Goal: Task Accomplishment & Management: Complete application form

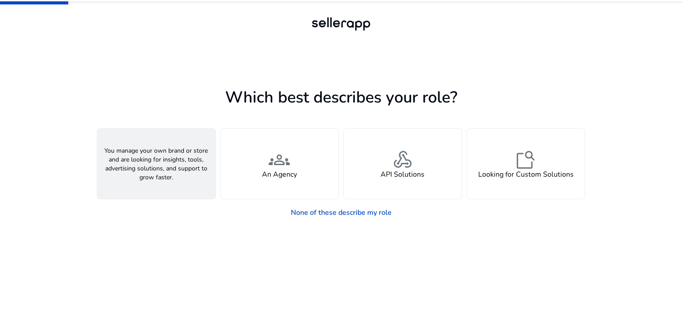
click at [159, 165] on span "person" at bounding box center [156, 159] width 21 height 21
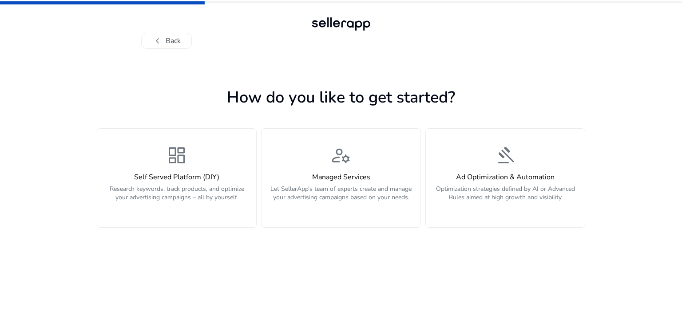
click at [159, 165] on div "dashboard Self Served Platform (DIY) Research keywords, track products, and opt…" at bounding box center [177, 178] width 148 height 67
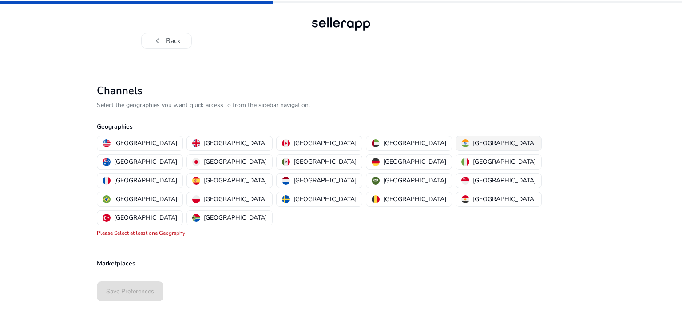
click at [473, 148] on p "[GEOGRAPHIC_DATA]" at bounding box center [504, 143] width 63 height 9
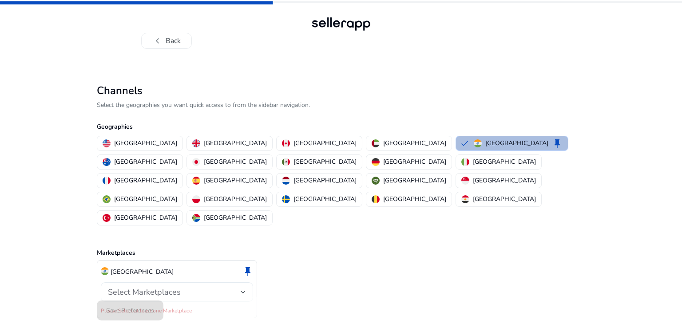
click at [136, 287] on span "Select Marketplaces" at bounding box center [144, 292] width 73 height 11
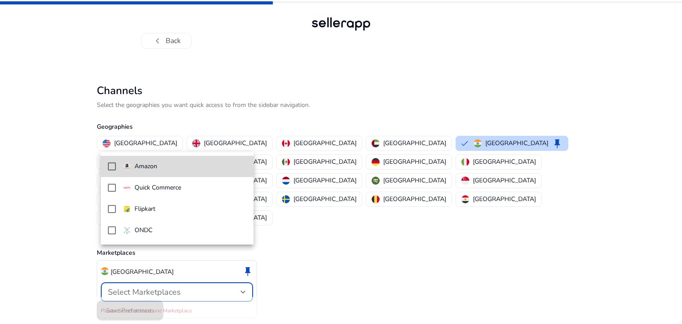
click at [112, 167] on mat-pseudo-checkbox at bounding box center [112, 166] width 8 height 8
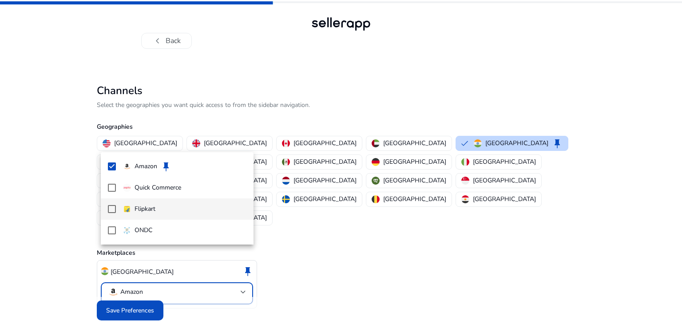
click at [108, 208] on mat-pseudo-checkbox at bounding box center [112, 209] width 8 height 8
click at [116, 290] on div at bounding box center [341, 162] width 682 height 324
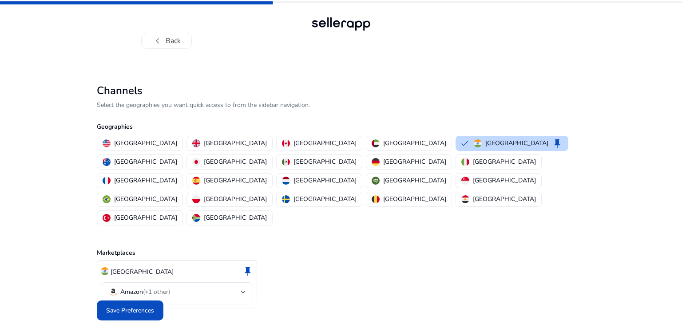
click at [116, 306] on span "Save Preferences" at bounding box center [130, 310] width 48 height 9
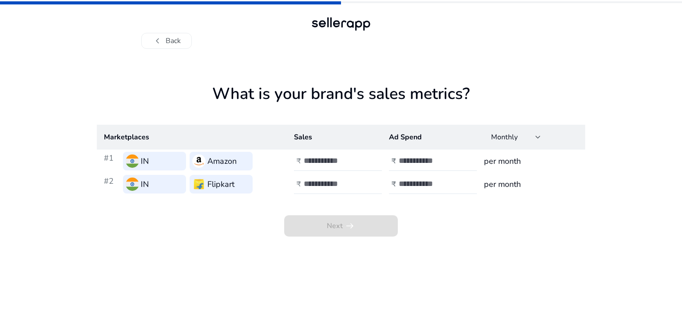
click at [222, 159] on h3 "Amazon" at bounding box center [221, 161] width 29 height 12
click at [315, 162] on input "number" at bounding box center [334, 161] width 60 height 10
type input "*"
click at [409, 160] on input "number" at bounding box center [429, 161] width 60 height 10
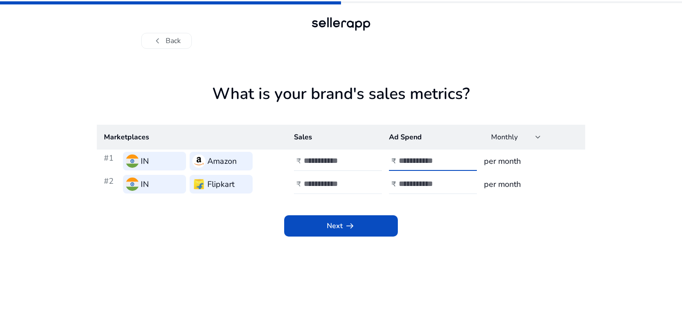
type input "***"
click at [322, 179] on input "number" at bounding box center [334, 184] width 60 height 10
type input "*"
click at [413, 186] on input "number" at bounding box center [429, 184] width 60 height 10
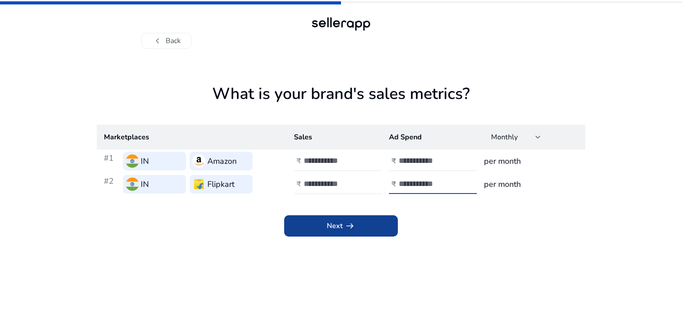
type input "***"
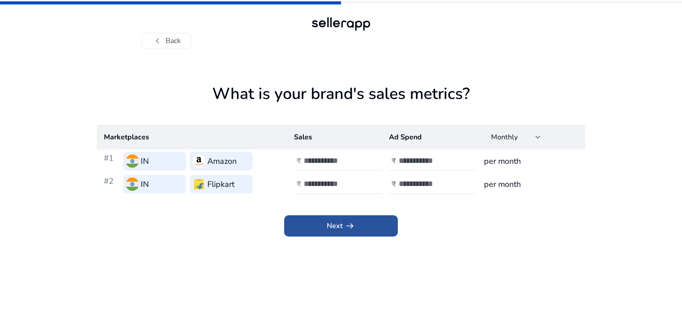
click at [377, 219] on span at bounding box center [341, 225] width 114 height 21
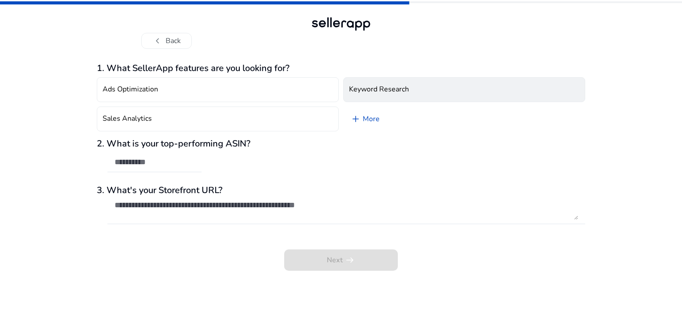
click at [400, 86] on h4 "Keyword Research" at bounding box center [379, 89] width 60 height 8
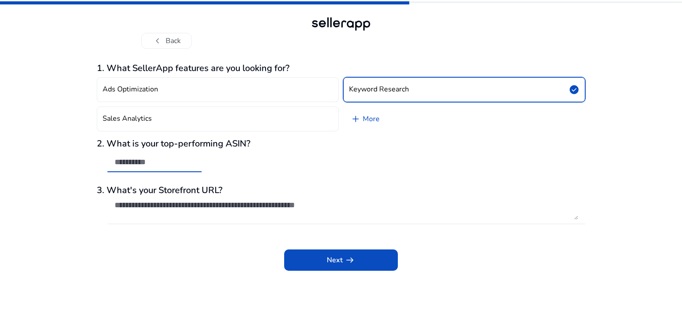
click at [125, 164] on input "text" at bounding box center [155, 162] width 80 height 10
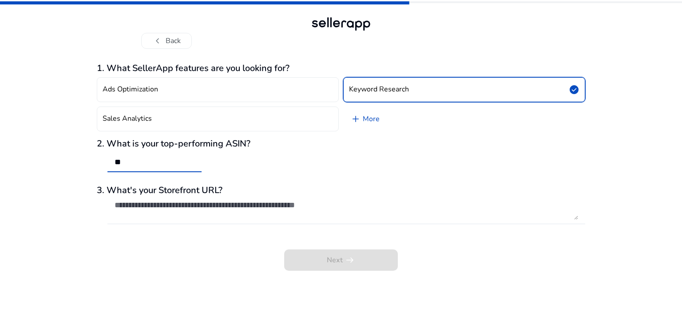
type input "*"
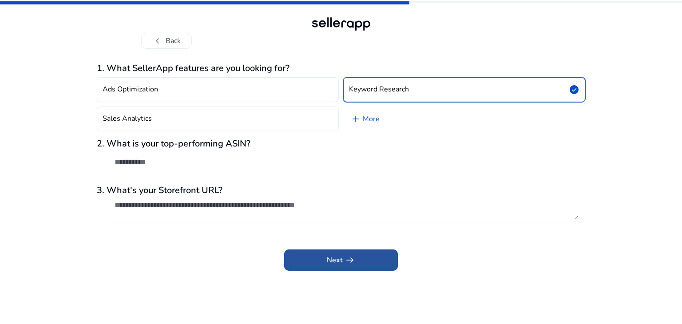
click at [329, 261] on span "Next arrow_right_alt" at bounding box center [341, 260] width 28 height 11
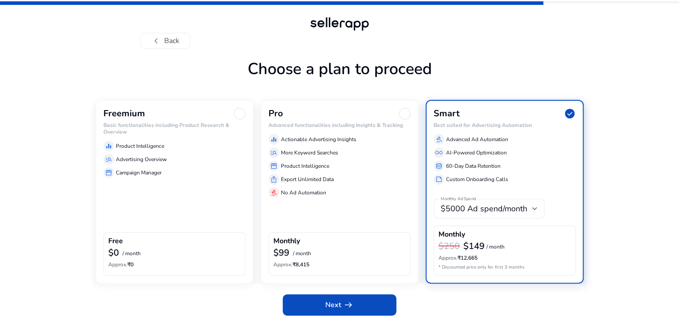
click at [149, 163] on p "Advertising Overview" at bounding box center [141, 159] width 51 height 8
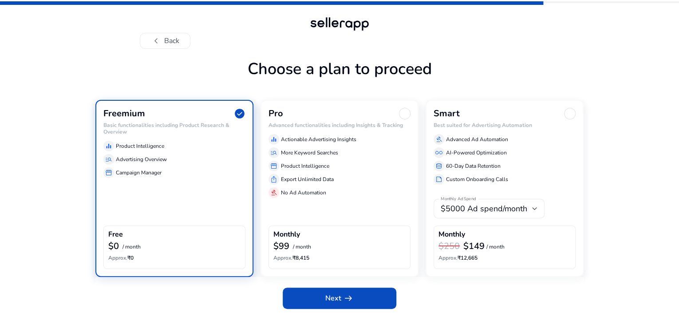
click at [646, 175] on div "chevron_left Back Choose a plan to proceed Freemium check_circle Basic function…" at bounding box center [339, 162] width 679 height 324
click at [309, 309] on span at bounding box center [340, 298] width 114 height 21
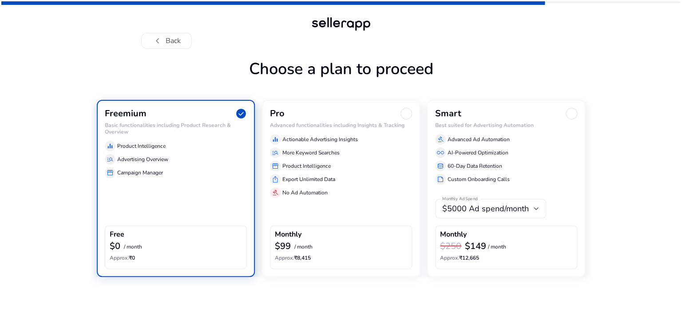
scroll to position [0, 0]
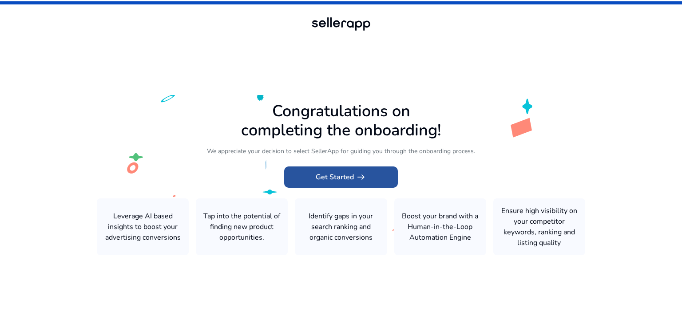
click at [321, 179] on span "Get Started arrow_right_alt" at bounding box center [341, 177] width 51 height 11
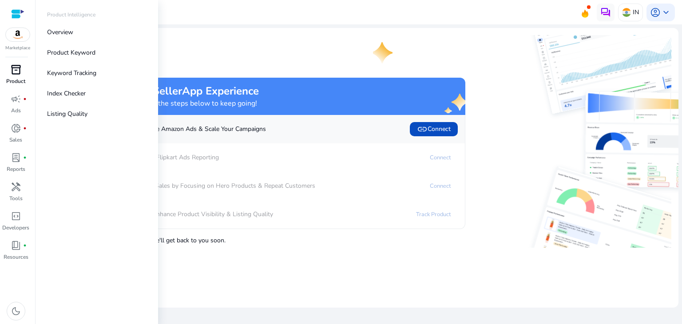
click at [12, 70] on span "inventory_2" at bounding box center [16, 69] width 11 height 11
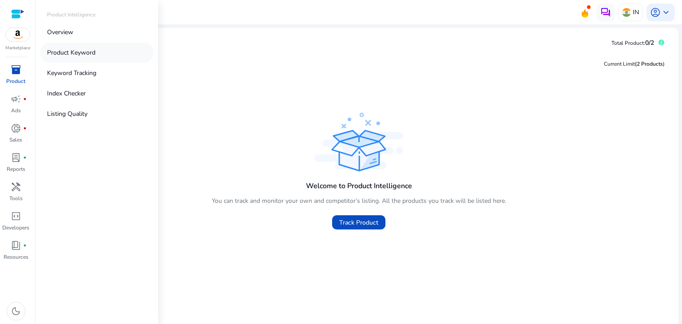
click at [70, 52] on p "Product Keyword" at bounding box center [71, 52] width 48 height 9
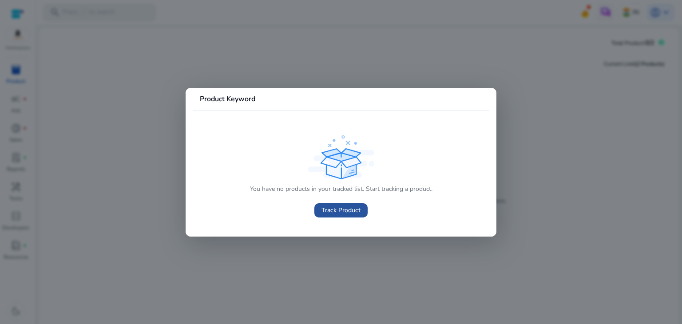
click at [331, 205] on span at bounding box center [340, 210] width 53 height 21
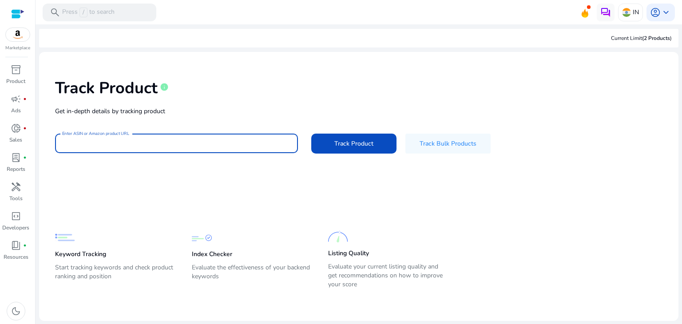
click at [107, 143] on input "Enter ASIN or Amazon product URL" at bounding box center [176, 144] width 229 height 10
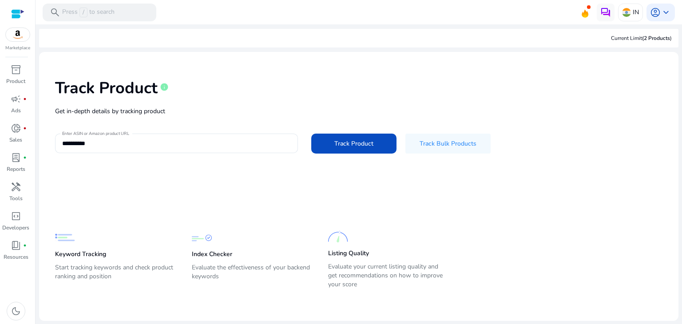
click at [338, 155] on div "**********" at bounding box center [358, 115] width 625 height 112
click at [343, 146] on span "Track Product" at bounding box center [353, 143] width 39 height 9
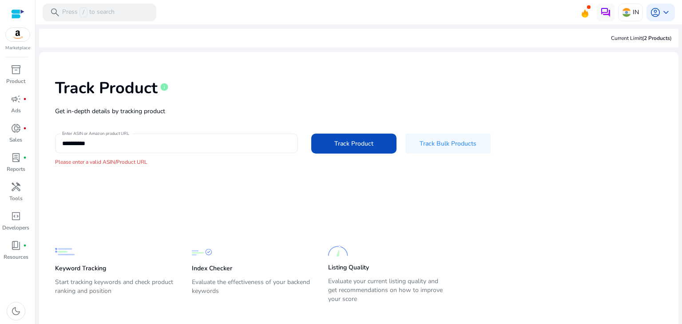
click at [144, 142] on input "**********" at bounding box center [176, 144] width 229 height 10
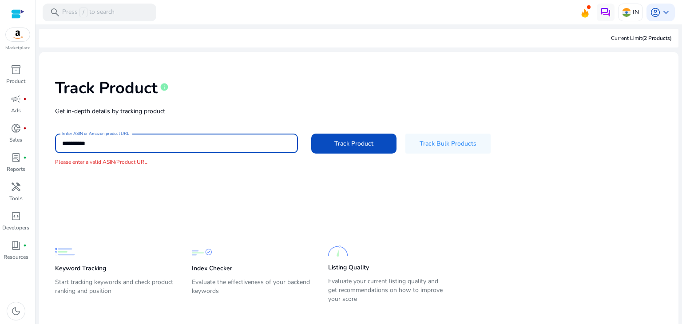
click at [144, 142] on input "**********" at bounding box center [176, 144] width 229 height 10
paste input "**********"
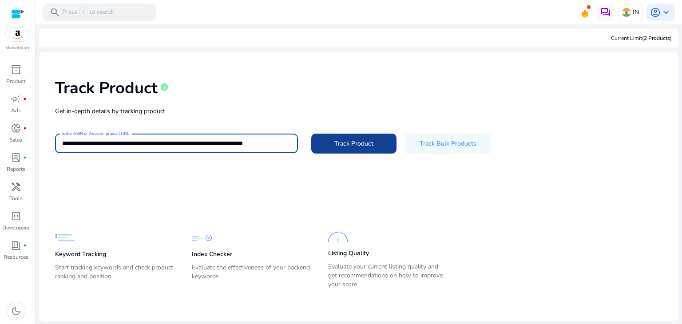
type input "**********"
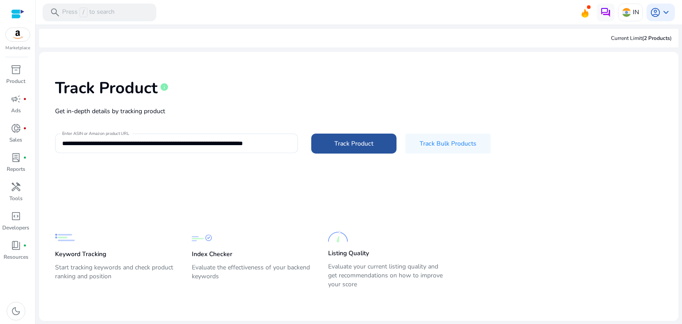
click at [365, 147] on span "Track Product" at bounding box center [353, 143] width 39 height 9
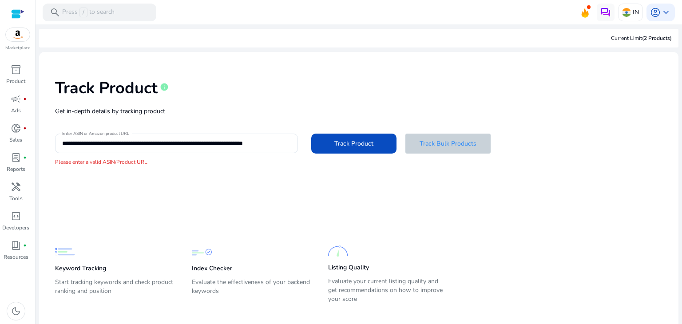
click at [432, 149] on span at bounding box center [447, 143] width 85 height 21
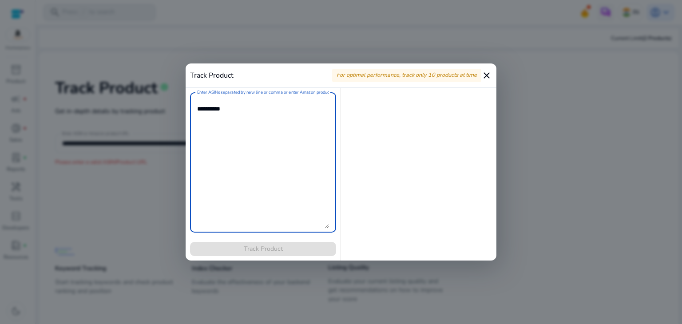
click at [220, 122] on textarea "Enter ASINs separated by new line or comma or enter Amazon product page URL" at bounding box center [263, 162] width 132 height 131
type textarea "*"
paste textarea "**********"
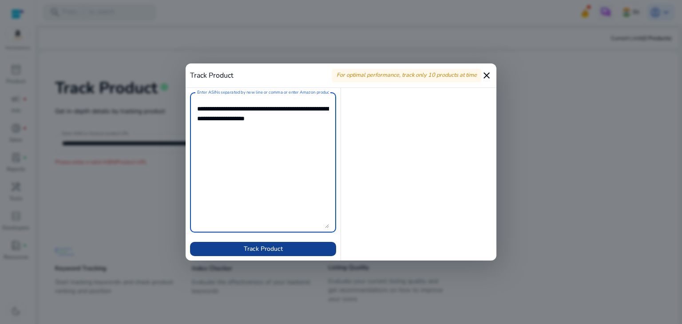
type textarea "**********"
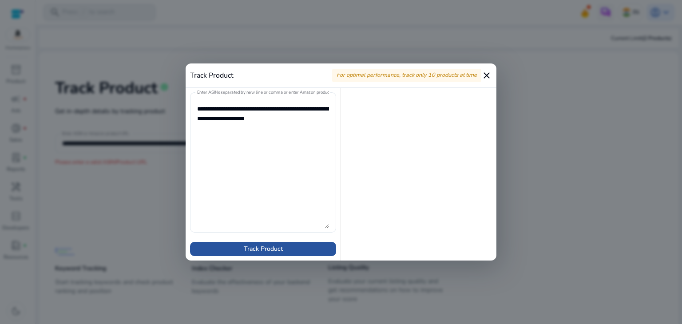
click at [260, 246] on span "Track Product" at bounding box center [263, 248] width 39 height 9
click at [293, 250] on span at bounding box center [263, 248] width 146 height 21
click at [488, 74] on mat-icon "close" at bounding box center [486, 75] width 11 height 11
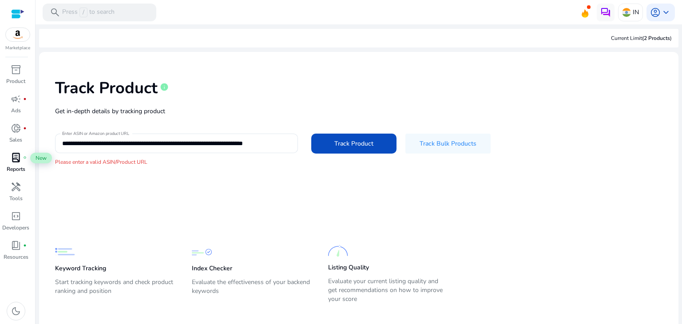
click at [14, 158] on span "lab_profile" at bounding box center [16, 157] width 11 height 11
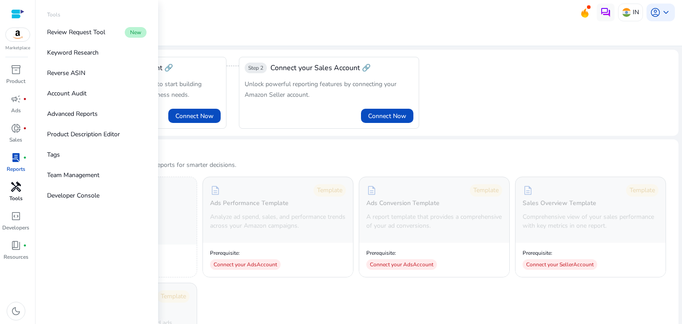
click at [12, 194] on p "Tools" at bounding box center [15, 198] width 13 height 8
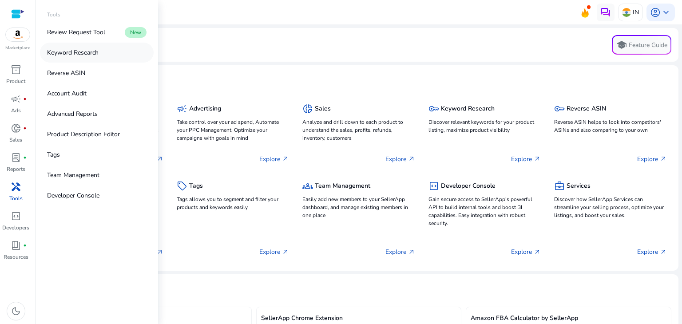
click at [103, 55] on link "Keyword Research" at bounding box center [97, 53] width 114 height 20
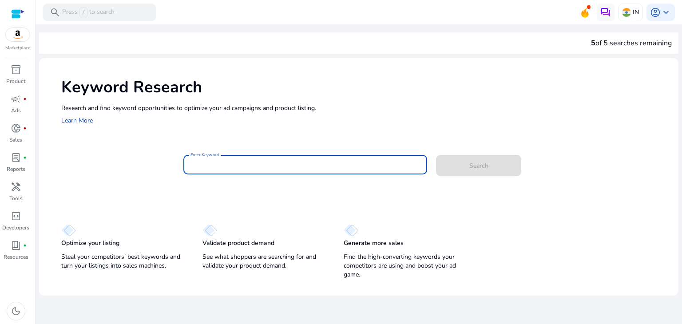
click at [231, 165] on input "Enter Keyword" at bounding box center [305, 165] width 230 height 10
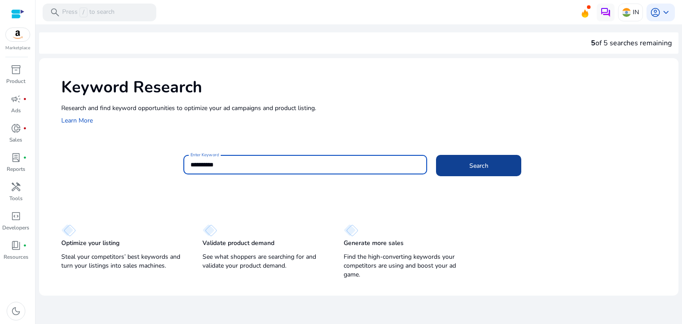
type input "**********"
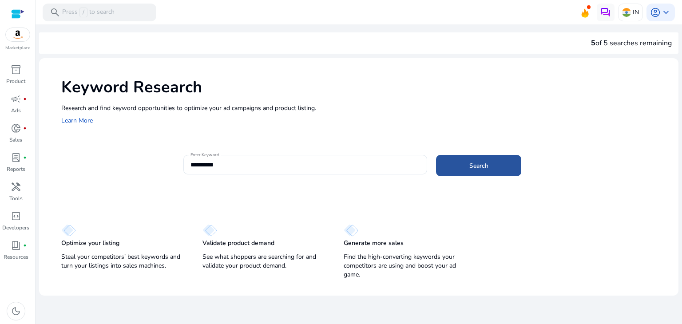
click at [486, 167] on span "Search" at bounding box center [478, 165] width 19 height 9
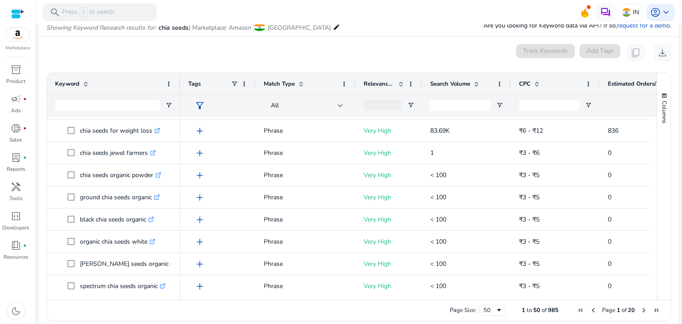
click at [379, 105] on div at bounding box center [383, 105] width 38 height 11
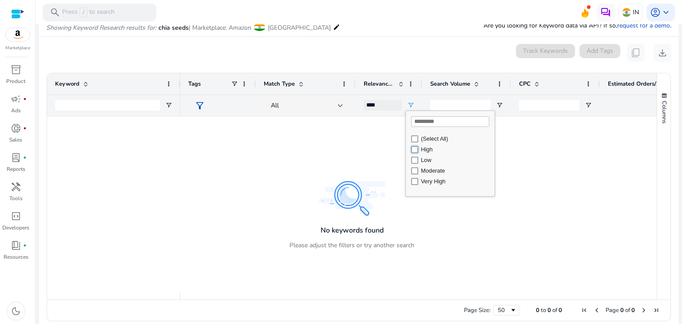
type input "********"
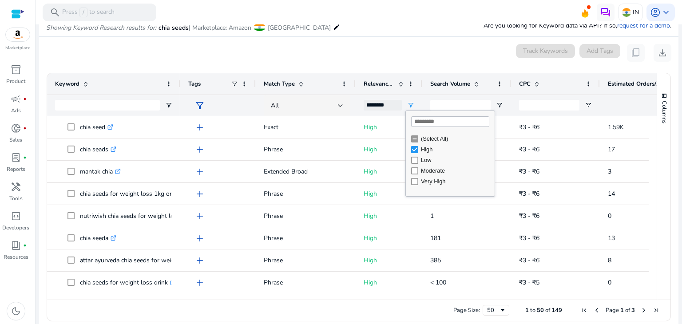
click at [462, 54] on div "0 keyword(s) selected Track Keywords Add Tags content_copy download" at bounding box center [358, 53] width 625 height 18
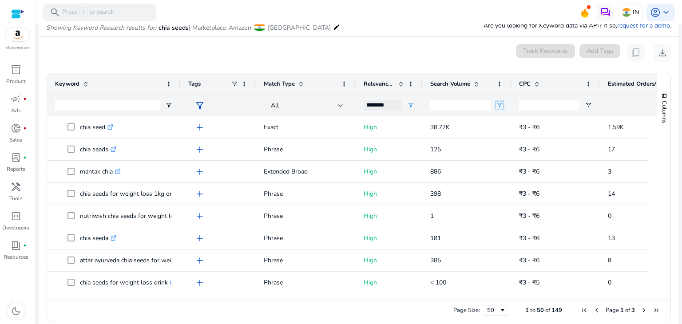
click at [502, 108] on span "Open Filter Menu" at bounding box center [499, 105] width 7 height 7
click at [516, 123] on div "Equals" at bounding box center [531, 121] width 54 height 7
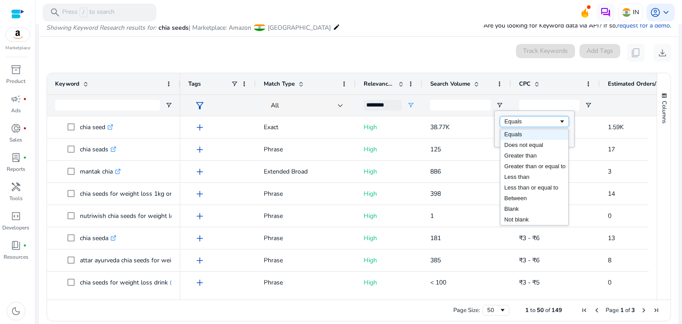
click at [516, 123] on div "Equals" at bounding box center [531, 121] width 54 height 7
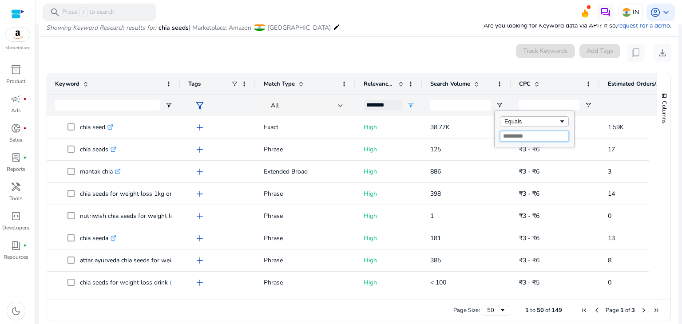
click at [511, 138] on input "Filter Value" at bounding box center [534, 136] width 69 height 11
type input "**"
type input "***"
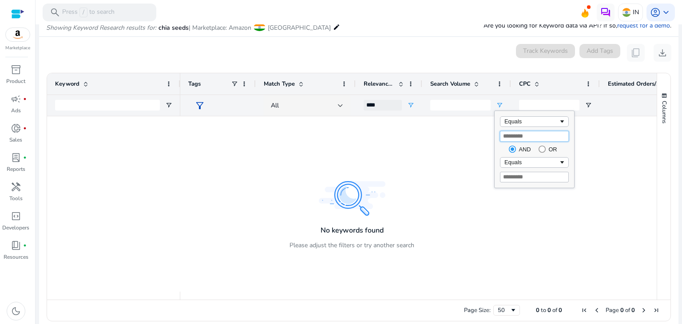
type input "*"
type input "********"
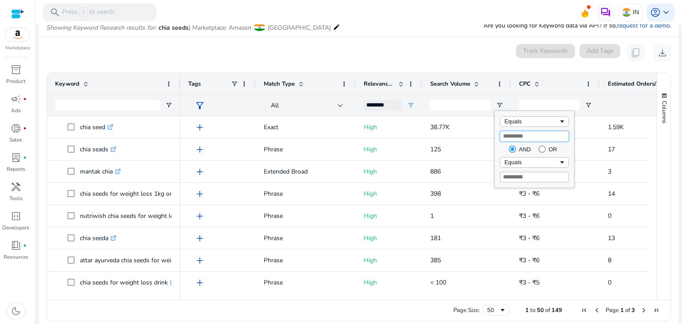
type input "**"
type input "***"
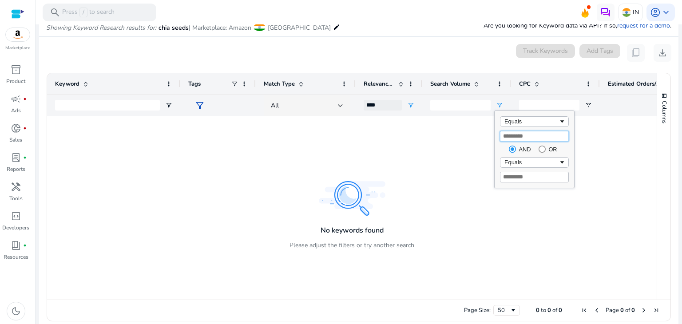
type input "**"
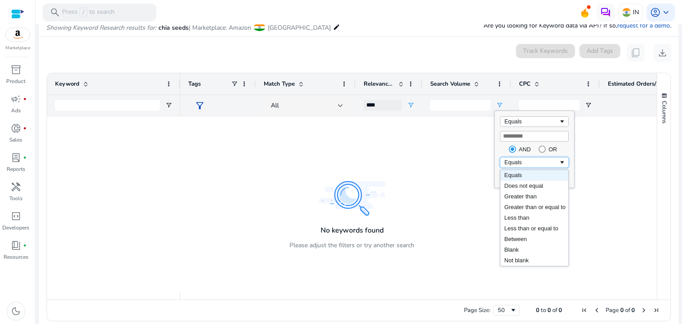
click at [511, 164] on div "Equals" at bounding box center [531, 162] width 54 height 7
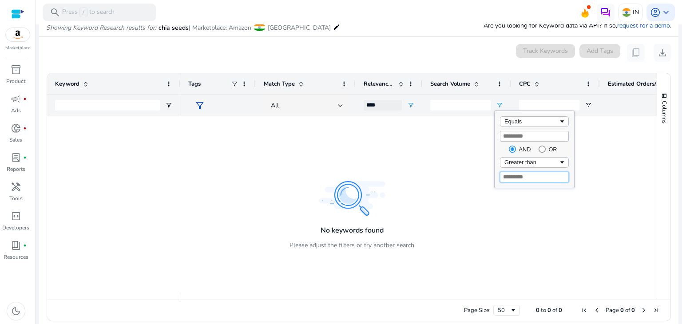
click at [519, 178] on input "Filter Value" at bounding box center [534, 177] width 69 height 11
click at [600, 238] on div at bounding box center [418, 203] width 476 height 175
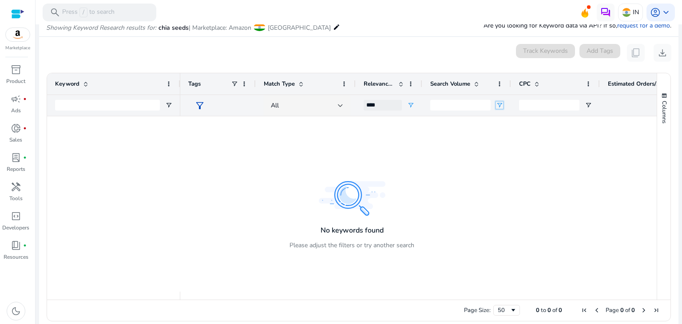
click at [500, 105] on span "Open Filter Menu" at bounding box center [499, 105] width 7 height 7
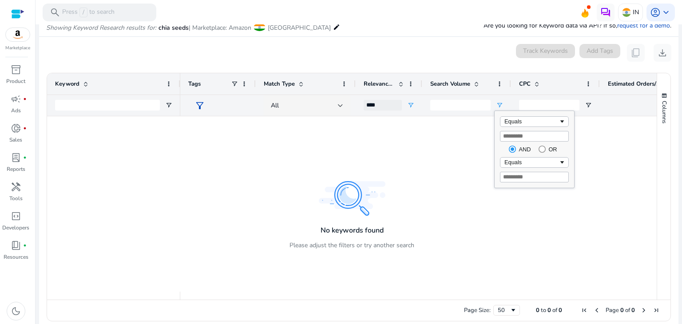
type input "*"
type input "********"
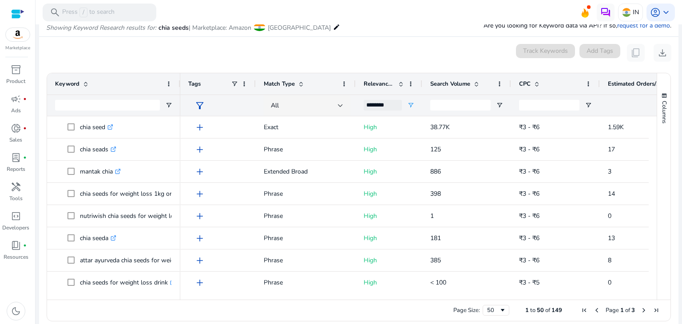
click at [359, 21] on mat-toolbar "search Press / to search IN account_circle keyboard_arrow_down" at bounding box center [359, 12] width 646 height 24
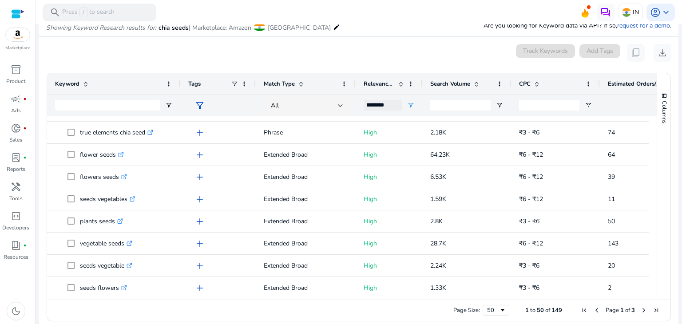
scroll to position [453, 0]
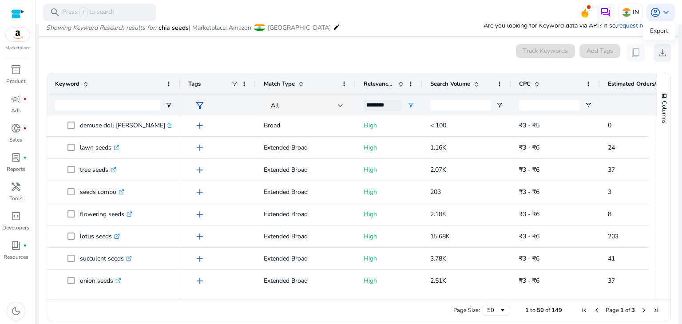
click at [660, 52] on span "download" at bounding box center [662, 53] width 11 height 11
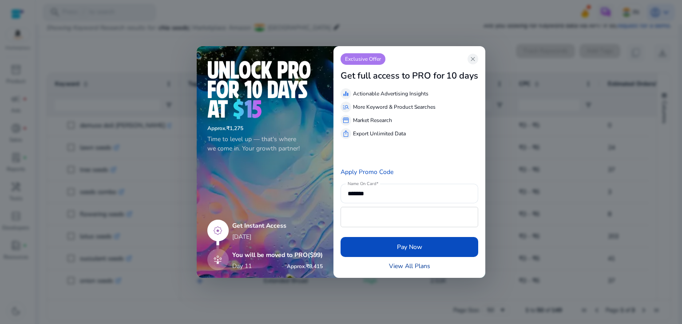
click at [399, 267] on link "View All Plans" at bounding box center [409, 266] width 41 height 9
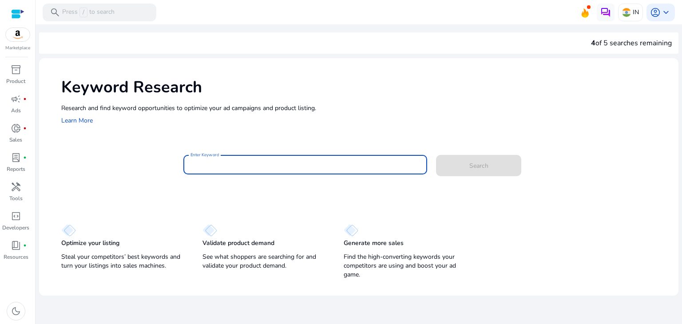
click at [240, 164] on input "Enter Keyword" at bounding box center [305, 165] width 230 height 10
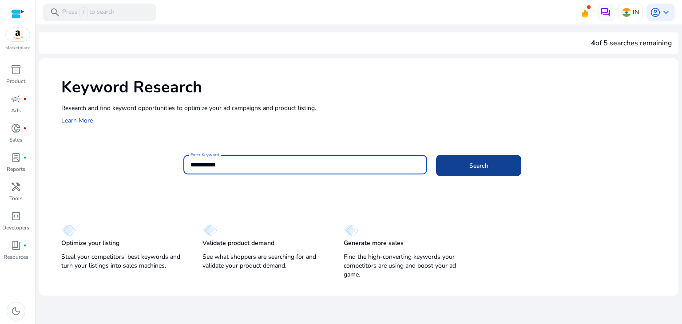
type input "**********"
click at [479, 168] on span "Search" at bounding box center [478, 165] width 19 height 9
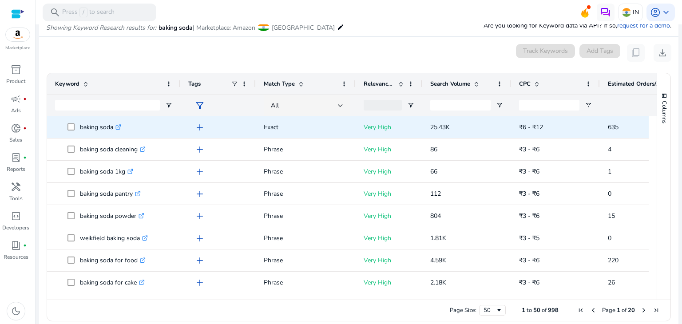
click at [199, 127] on span "add" at bounding box center [199, 127] width 11 height 11
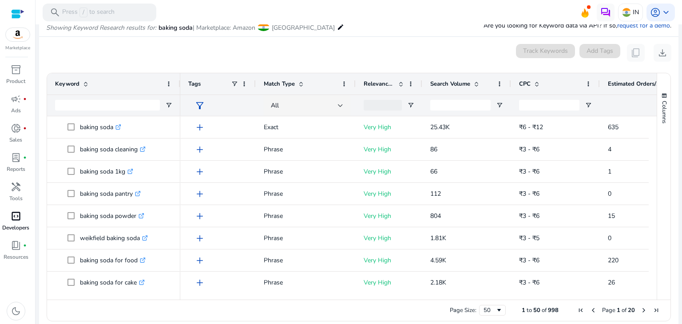
click at [8, 231] on link "code_blocks Developers" at bounding box center [16, 223] width 32 height 29
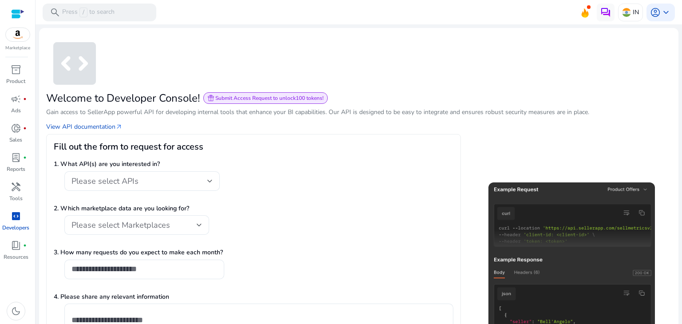
click at [305, 231] on div "2. Which marketplace data are you looking for? Please select Marketplaces" at bounding box center [254, 224] width 400 height 41
click at [13, 162] on span "lab_profile" at bounding box center [16, 157] width 11 height 11
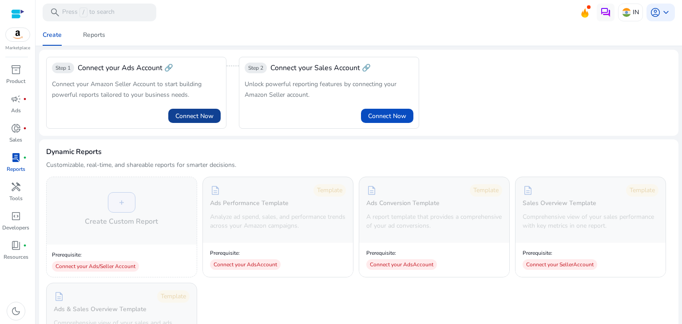
click at [176, 117] on span "Connect Now" at bounding box center [194, 115] width 38 height 9
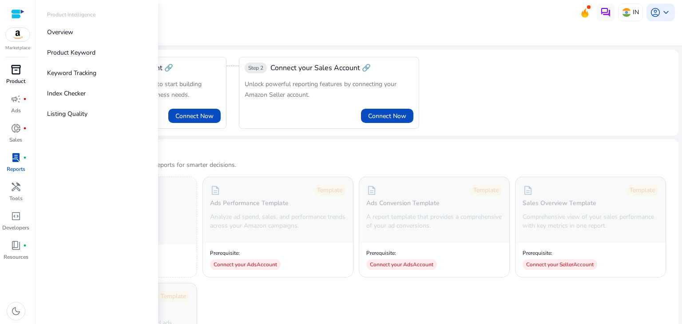
click at [12, 71] on span "inventory_2" at bounding box center [16, 69] width 11 height 11
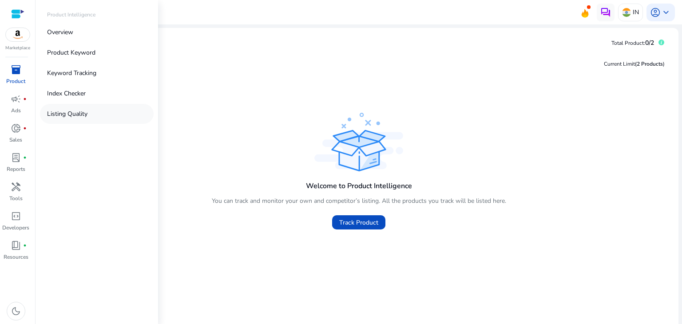
click at [67, 113] on p "Listing Quality" at bounding box center [67, 113] width 40 height 9
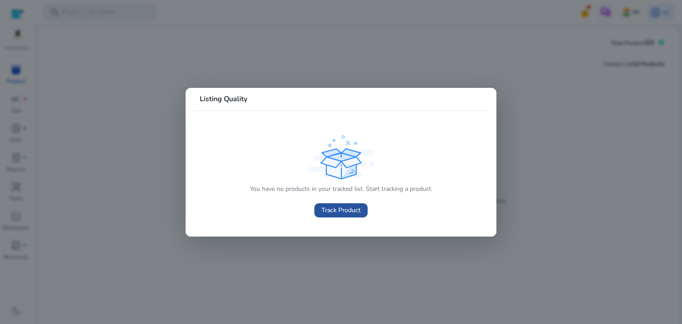
click at [340, 209] on span "Track Product" at bounding box center [340, 210] width 39 height 9
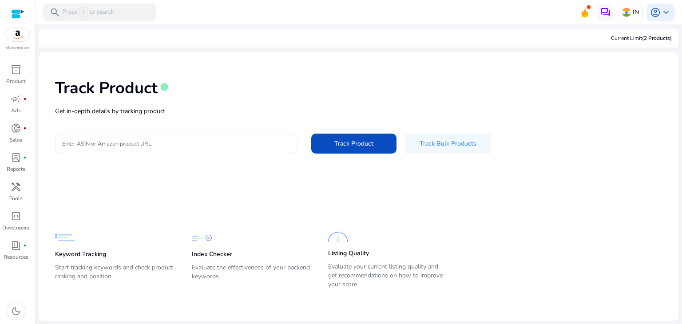
click at [613, 115] on p "Get in-depth details by tracking product" at bounding box center [358, 111] width 607 height 9
click at [605, 98] on div "Track Product info" at bounding box center [358, 86] width 607 height 36
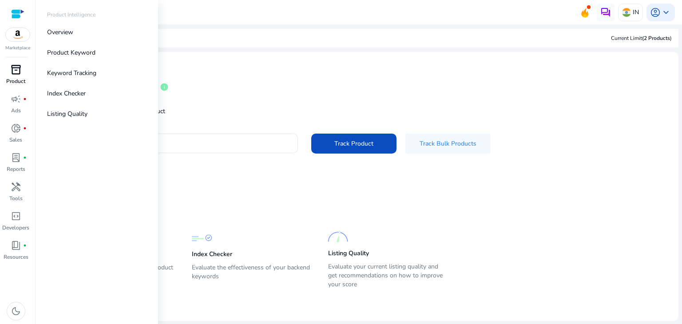
click at [12, 67] on span "inventory_2" at bounding box center [16, 69] width 11 height 11
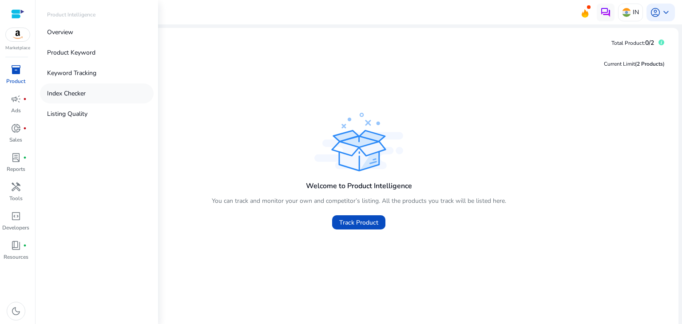
click at [77, 90] on p "Index Checker" at bounding box center [66, 93] width 39 height 9
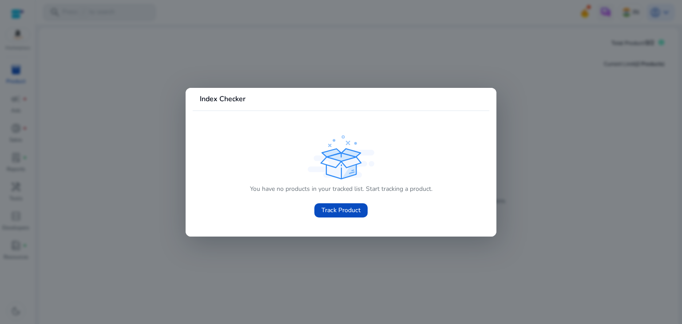
click at [77, 90] on div at bounding box center [341, 162] width 682 height 324
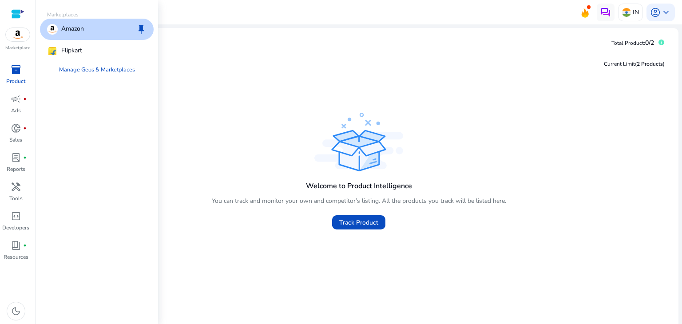
click at [22, 38] on img at bounding box center [18, 34] width 24 height 13
click at [80, 47] on p "Flipkart" at bounding box center [71, 51] width 21 height 11
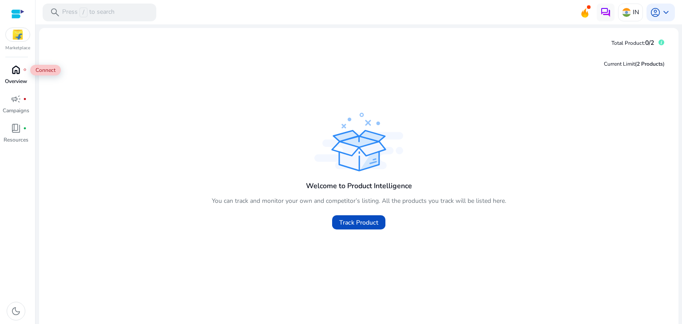
click at [18, 64] on span "home" at bounding box center [16, 69] width 11 height 11
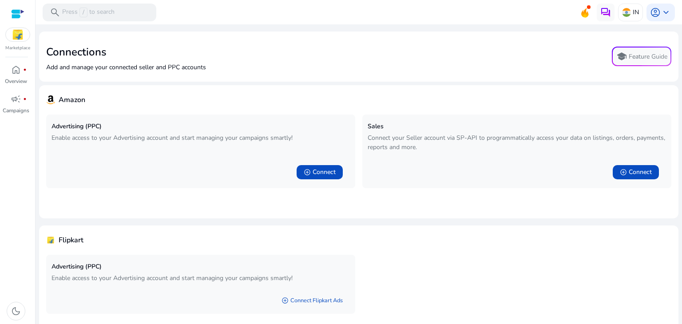
click at [384, 211] on mat-card "Amazon Advertising (PPC) Enable access to your Advertising account and start ma…" at bounding box center [358, 151] width 639 height 133
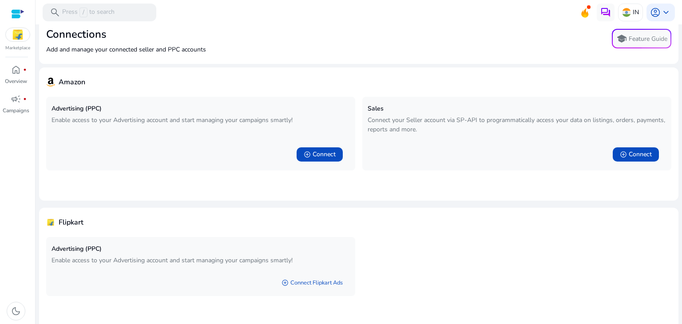
scroll to position [35, 0]
